Goal: Task Accomplishment & Management: Manage account settings

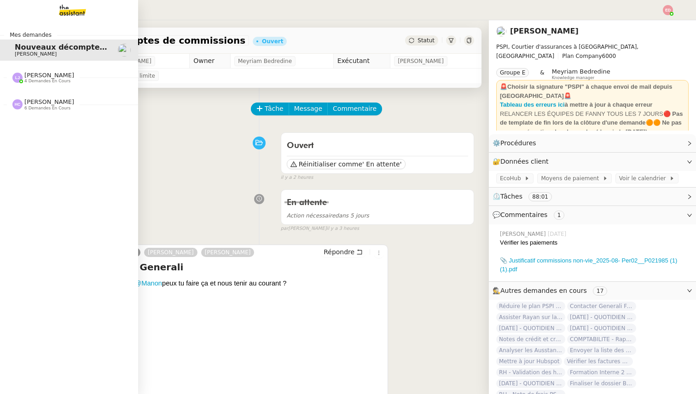
click at [34, 79] on span "4 demandes en cours" at bounding box center [47, 81] width 46 height 5
click at [41, 77] on span "[PERSON_NAME]" at bounding box center [49, 75] width 50 height 7
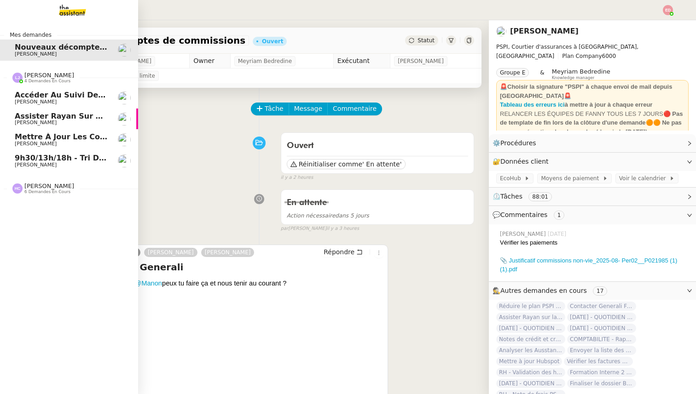
click at [53, 138] on span "Mettre à jour les contacts HubSpot" at bounding box center [90, 137] width 150 height 9
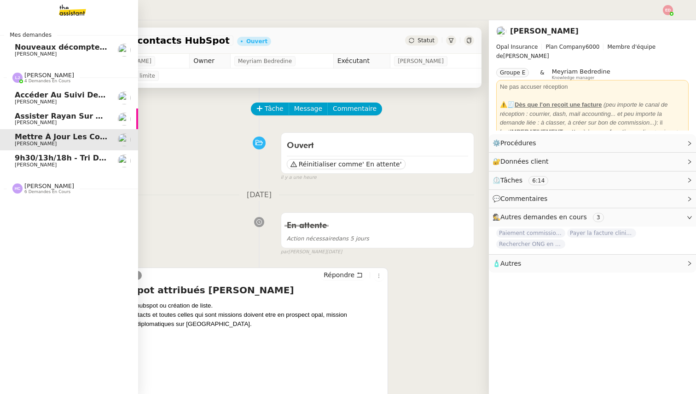
click at [35, 121] on span "[PERSON_NAME]" at bounding box center [36, 123] width 42 height 6
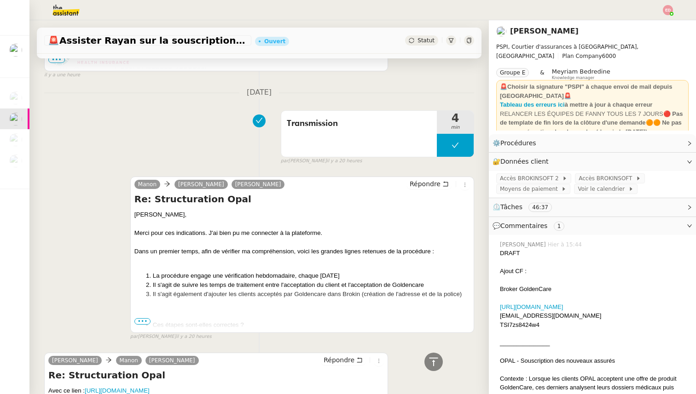
scroll to position [102, 0]
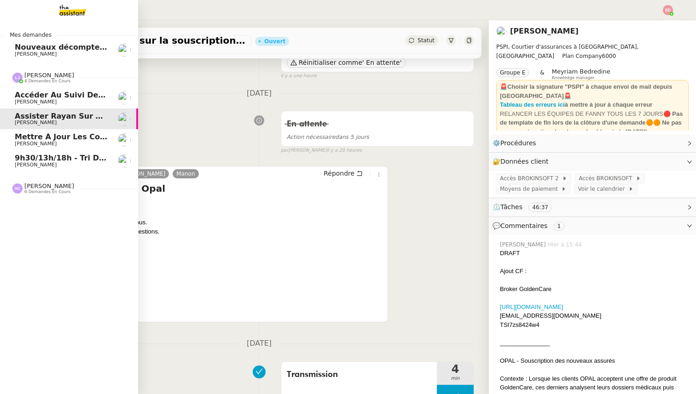
click at [36, 100] on span "[PERSON_NAME]" at bounding box center [36, 102] width 42 height 6
